Goal: Register for event/course

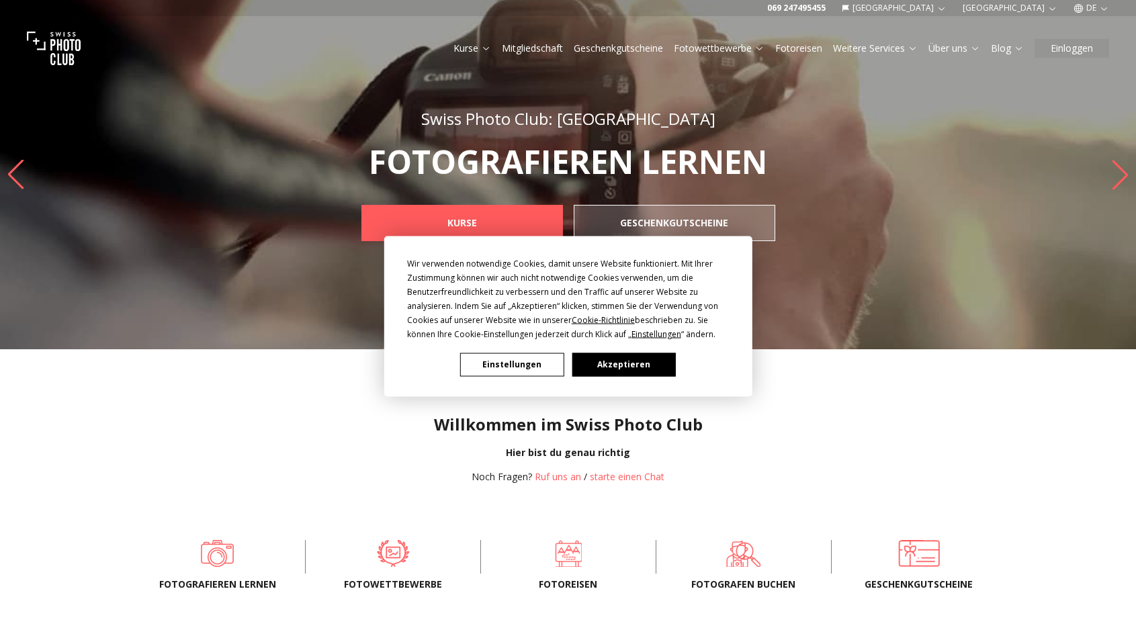
click at [636, 359] on button "Akzeptieren" at bounding box center [623, 365] width 103 height 24
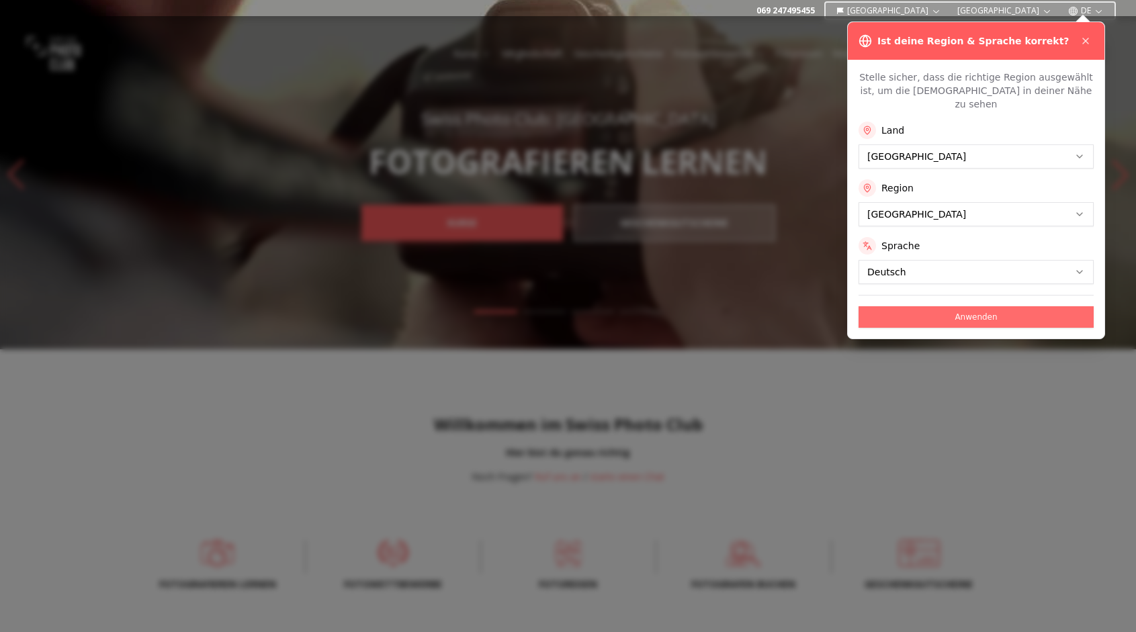
click at [996, 308] on button "Anwenden" at bounding box center [976, 316] width 235 height 21
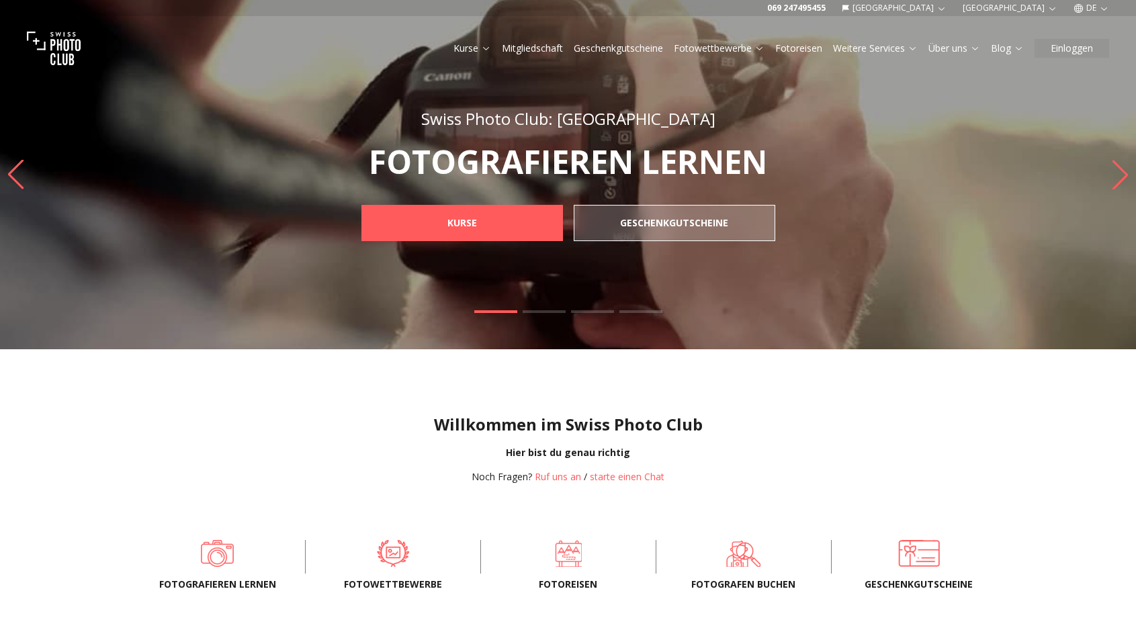
click at [744, 48] on link "Fotowettbewerbe" at bounding box center [719, 48] width 91 height 13
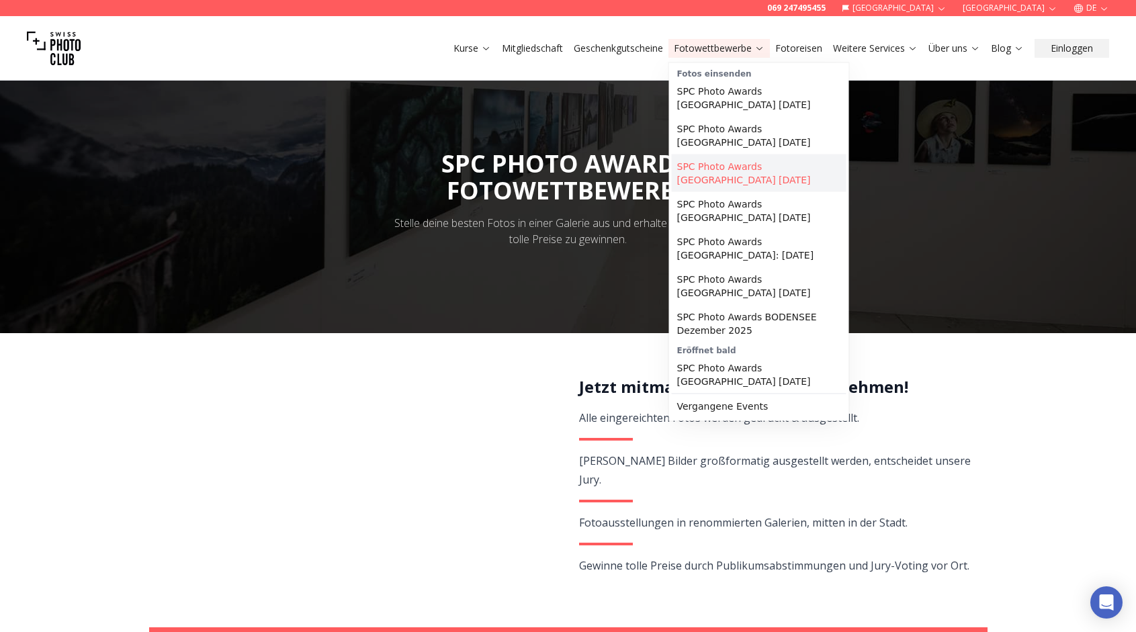
click at [726, 164] on link "SPC Photo Awards [GEOGRAPHIC_DATA] [DATE]" at bounding box center [759, 174] width 175 height 38
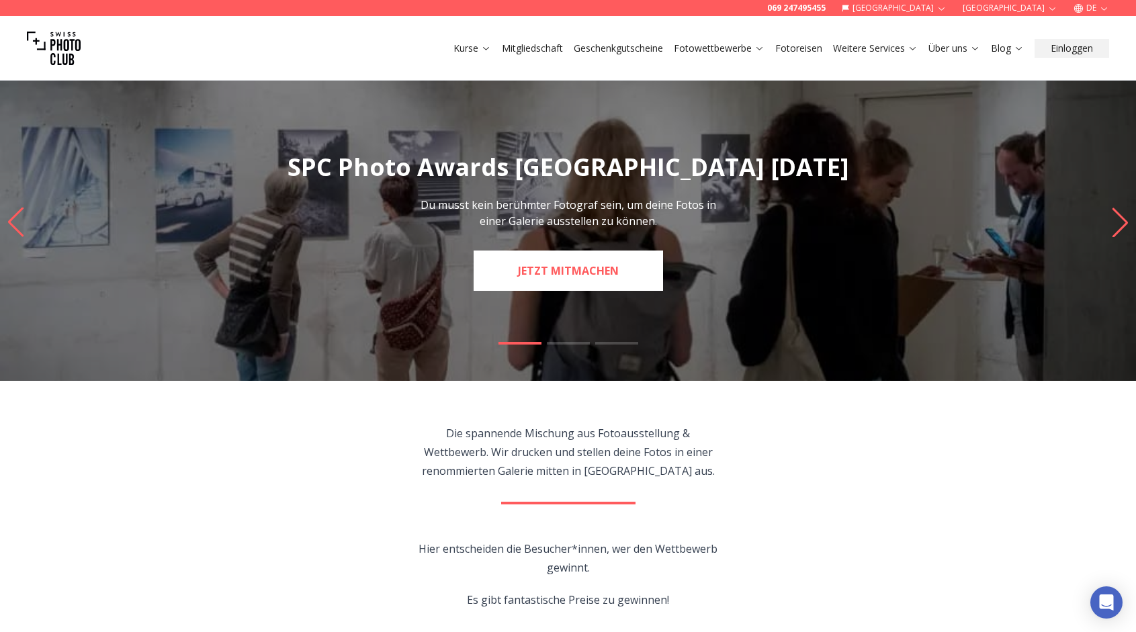
click at [595, 267] on link "JETZT MITMACHEN" at bounding box center [568, 271] width 189 height 40
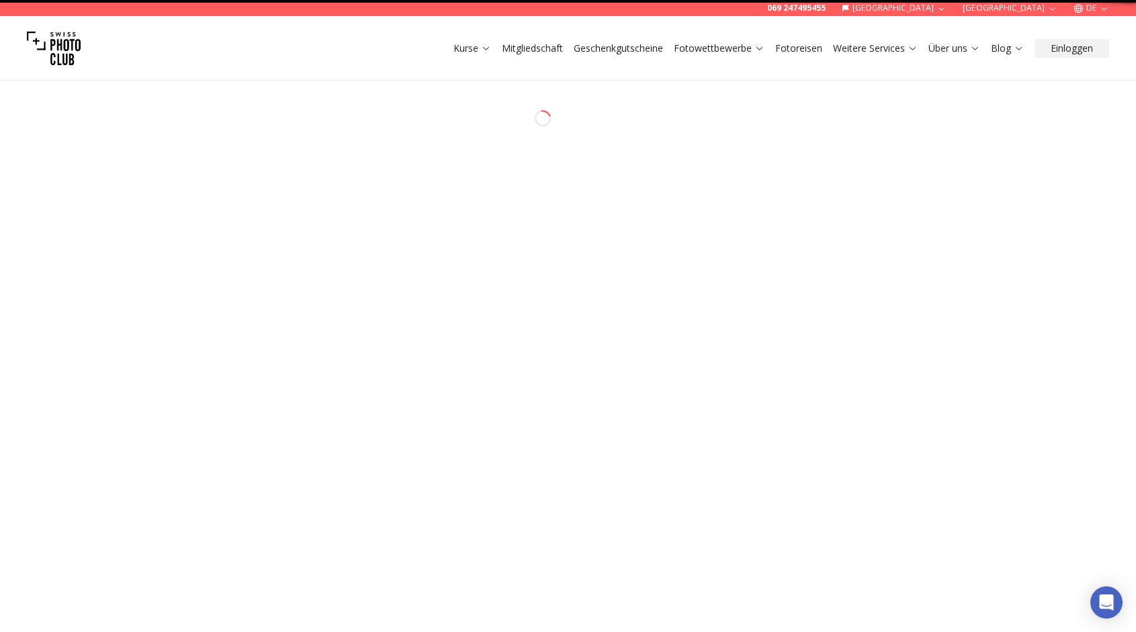
select select "*******"
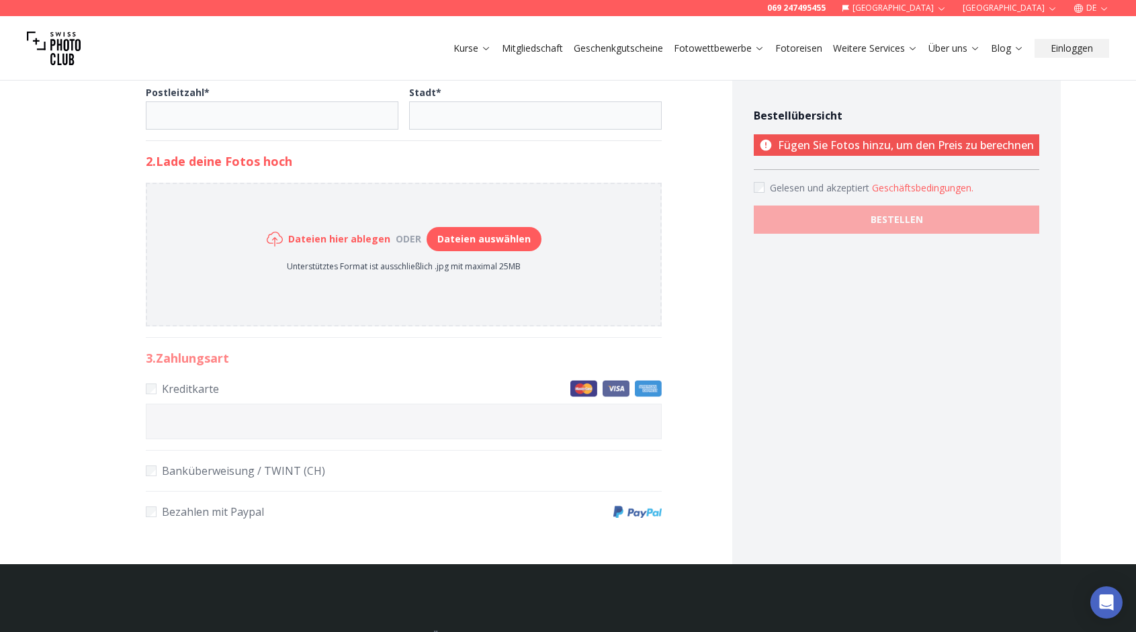
scroll to position [471, 0]
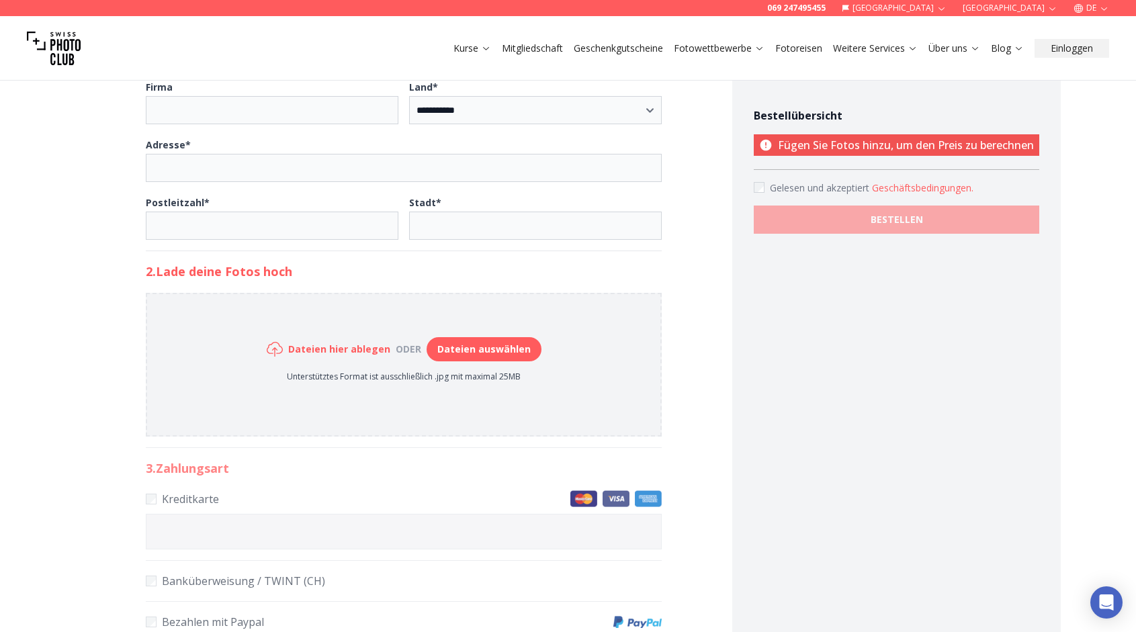
click at [481, 342] on button "Dateien auswählen" at bounding box center [484, 349] width 115 height 24
type input "**********"
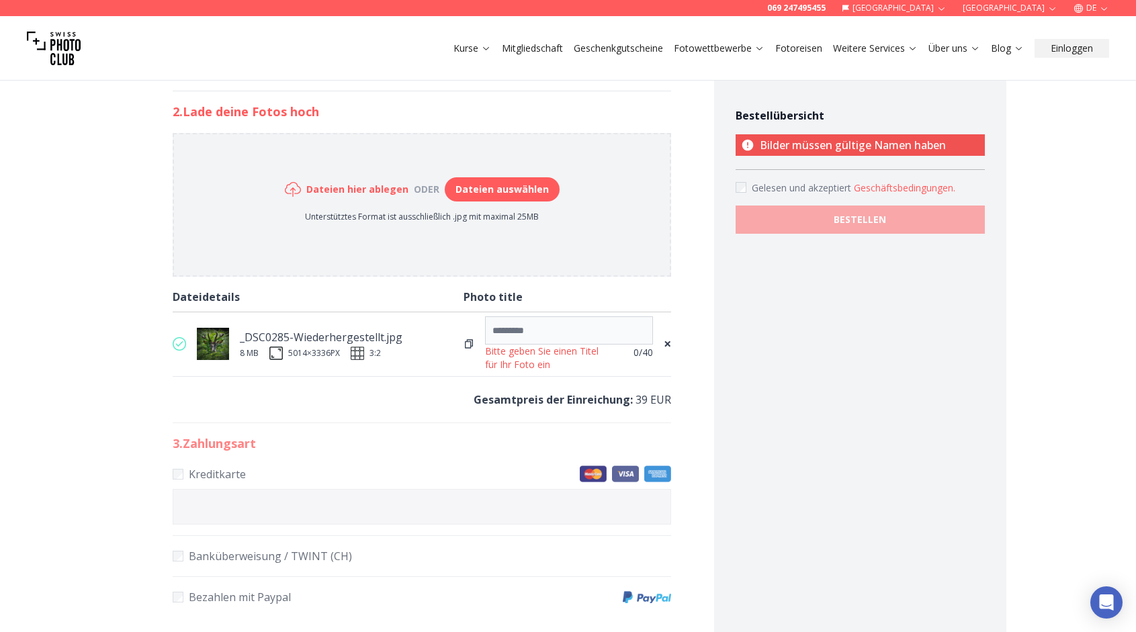
scroll to position [633, 0]
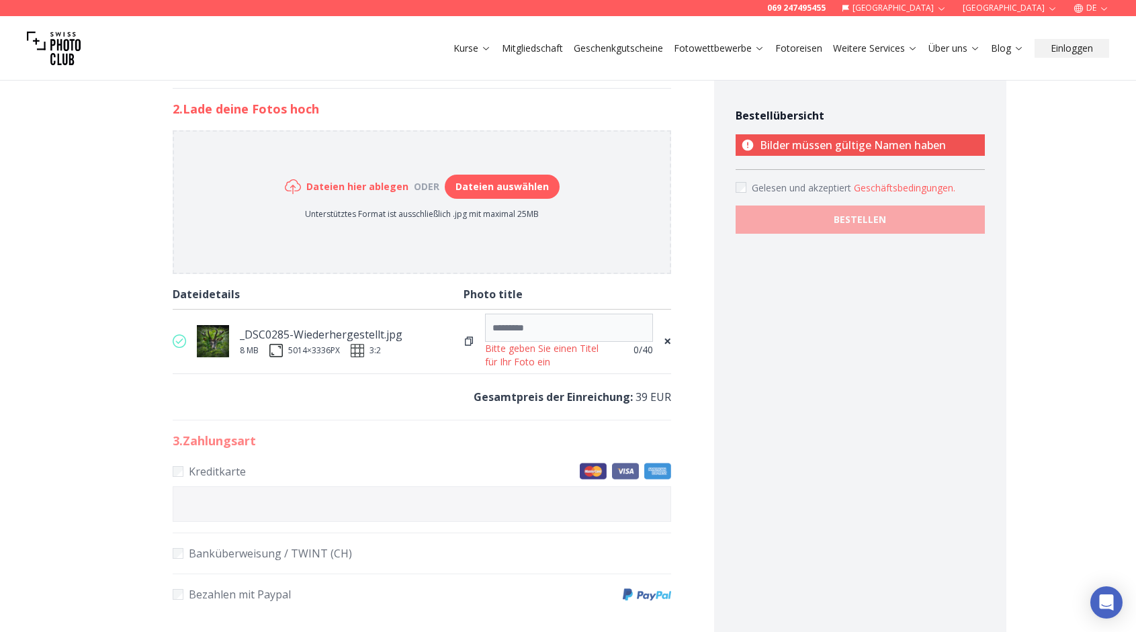
click at [527, 190] on button "Dateien auswählen" at bounding box center [502, 187] width 115 height 24
type input "**********"
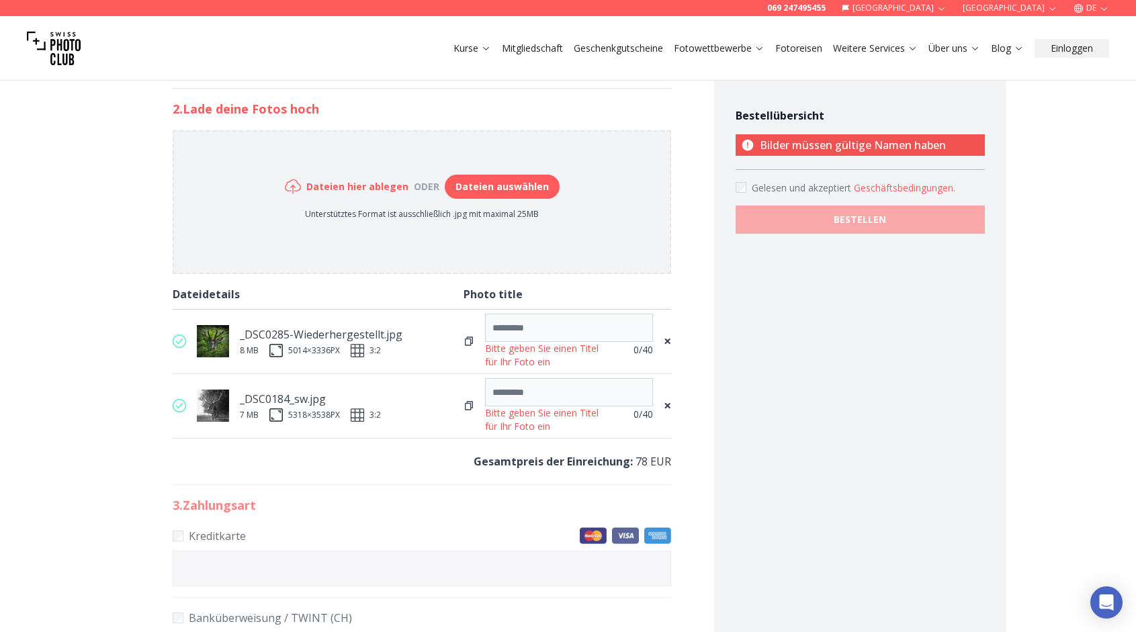
click at [666, 408] on span "×" at bounding box center [667, 405] width 7 height 19
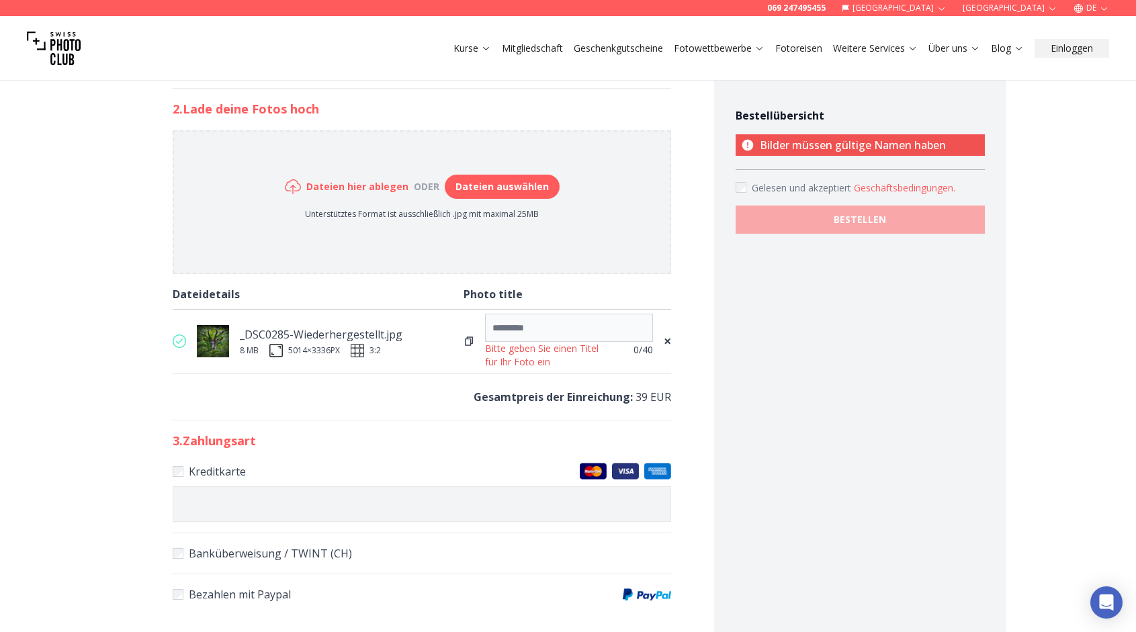
click at [666, 344] on span "×" at bounding box center [667, 341] width 7 height 19
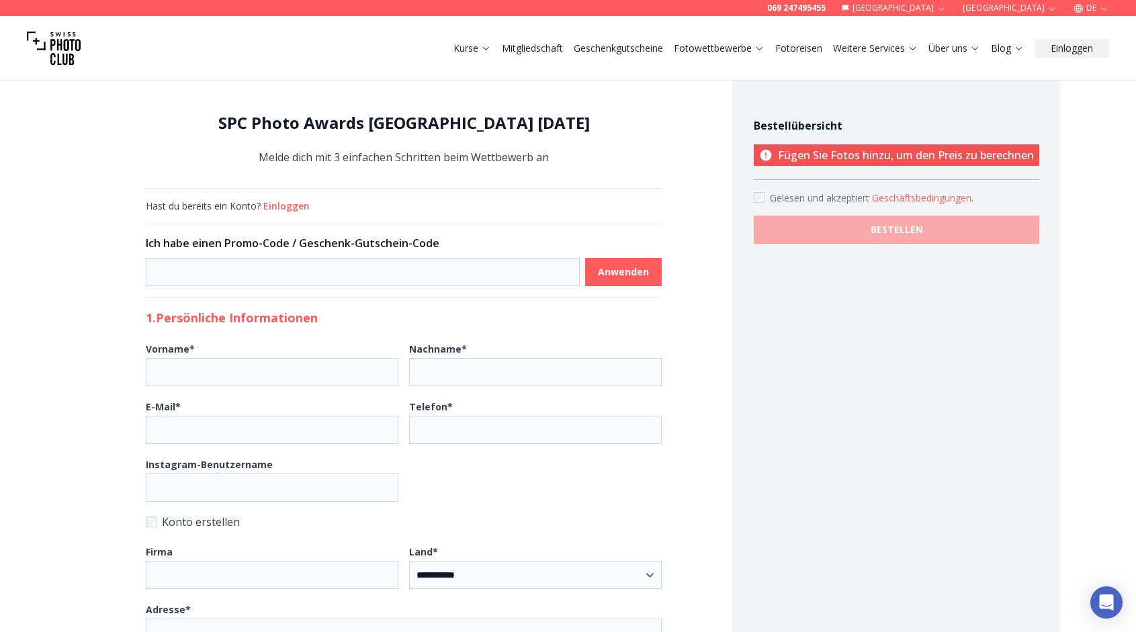
scroll to position [0, 0]
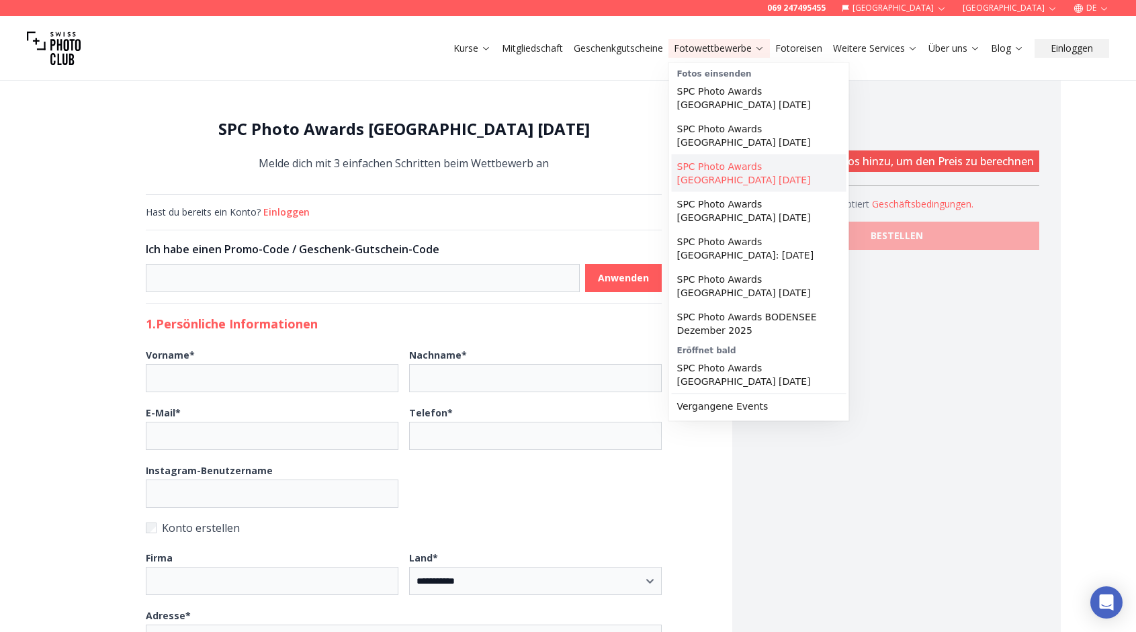
click at [748, 167] on link "SPC Photo Awards [GEOGRAPHIC_DATA] [DATE]" at bounding box center [759, 174] width 175 height 38
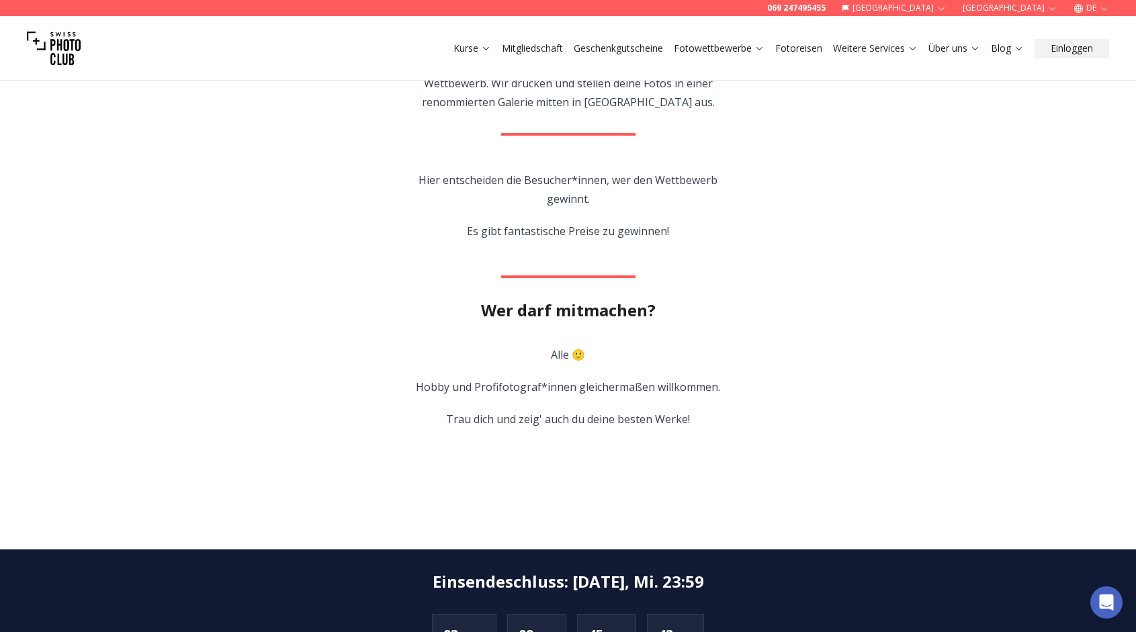
scroll to position [408, 0]
